Goal: Task Accomplishment & Management: Manage account settings

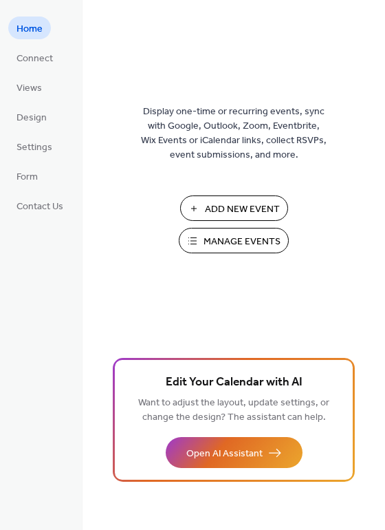
click at [261, 237] on span "Manage Events" at bounding box center [242, 242] width 77 height 14
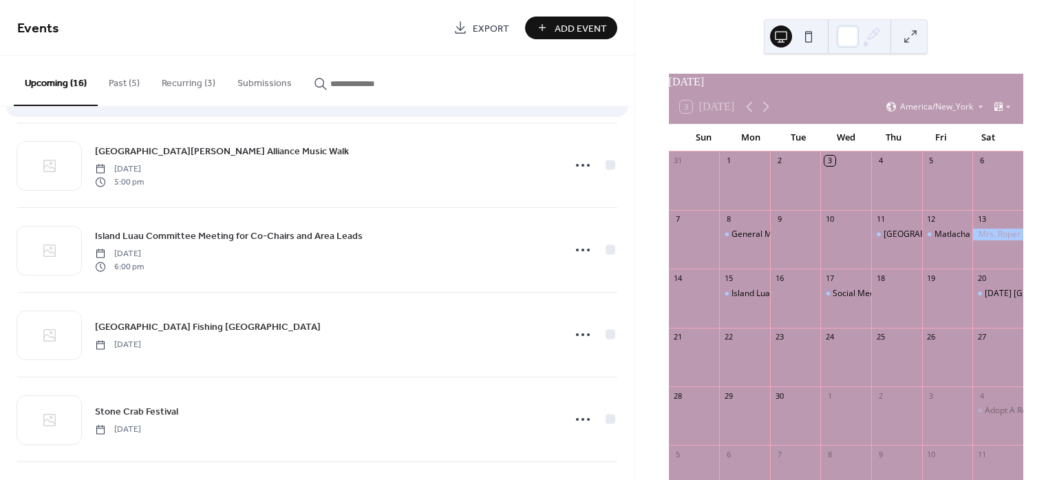
scroll to position [688, 0]
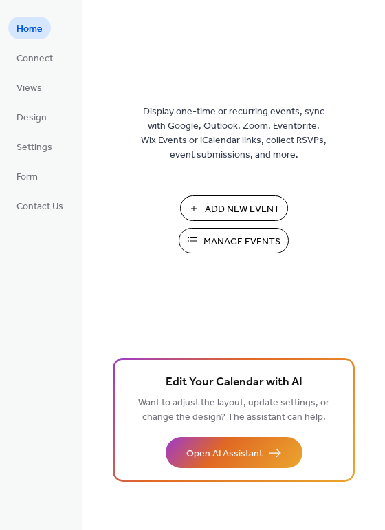
click at [239, 239] on span "Manage Events" at bounding box center [242, 242] width 77 height 14
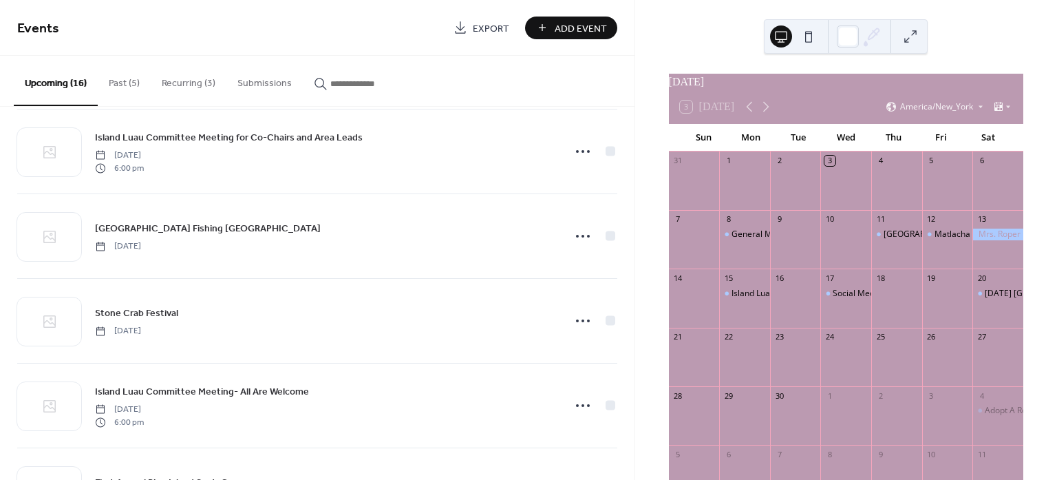
scroll to position [703, 0]
